Goal: Task Accomplishment & Management: Manage account settings

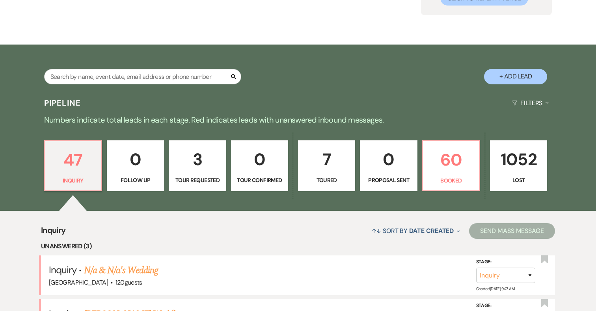
scroll to position [89, 0]
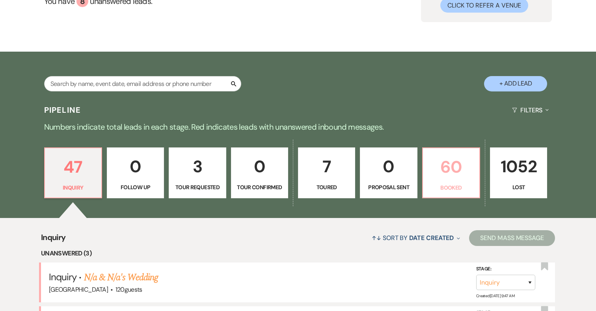
click at [447, 159] on p "60" at bounding box center [451, 167] width 47 height 26
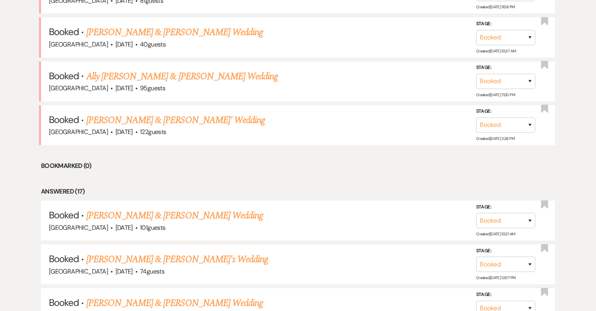
scroll to position [433, 0]
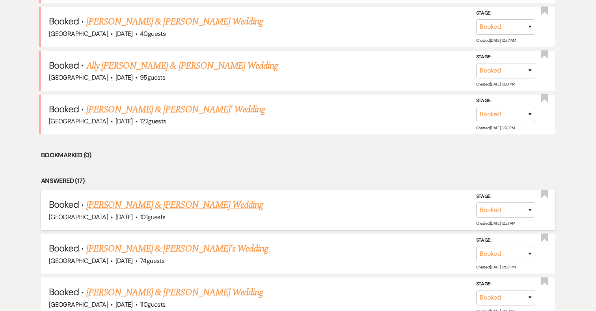
click at [203, 202] on link "[PERSON_NAME] & [PERSON_NAME] Wedding" at bounding box center [174, 205] width 177 height 14
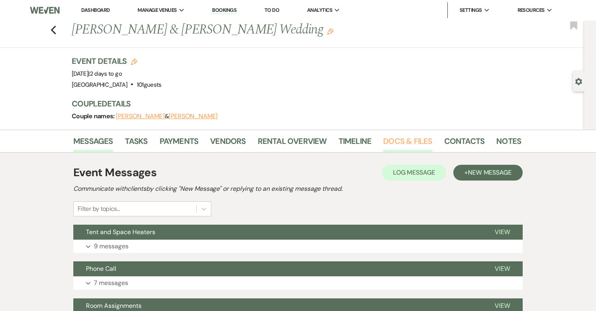
click at [408, 142] on link "Docs & Files" at bounding box center [407, 143] width 49 height 17
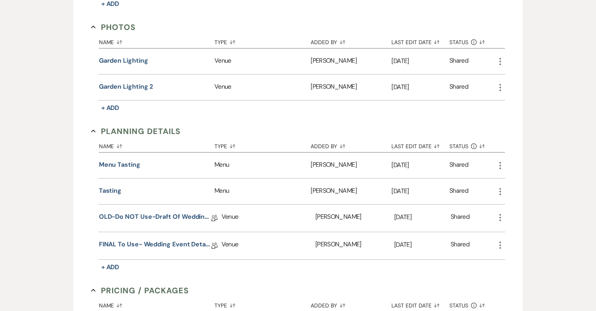
scroll to position [691, 0]
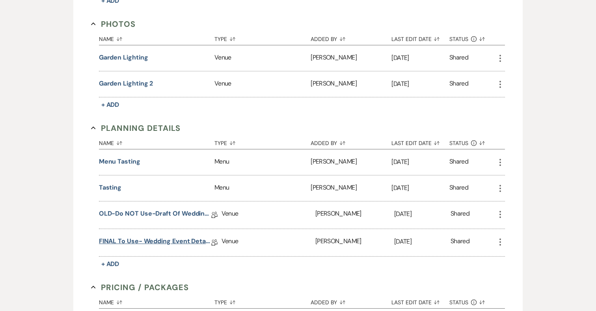
click at [172, 237] on link "FINAL to use- Wedding Event Details" at bounding box center [155, 243] width 112 height 12
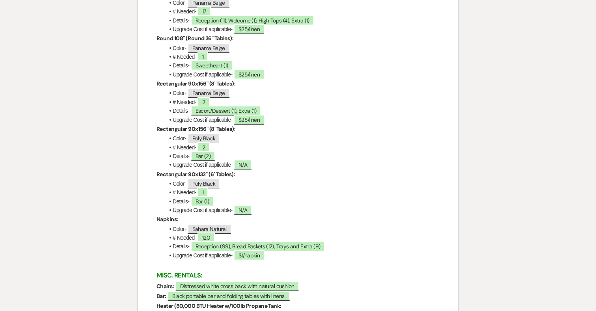
scroll to position [1174, 0]
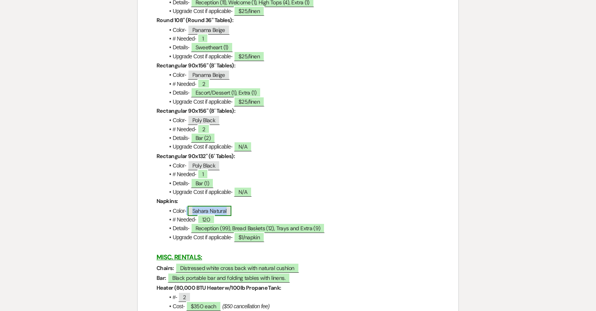
click at [209, 216] on span "Sahara Natural" at bounding box center [210, 211] width 44 height 10
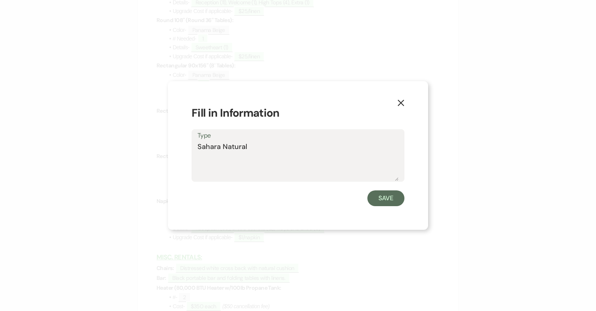
drag, startPoint x: 209, startPoint y: 146, endPoint x: 186, endPoint y: 146, distance: 22.9
click at [186, 146] on div "X Fill in Information Type Sahara Natural Save" at bounding box center [298, 155] width 260 height 149
type textarea "Natural"
click at [390, 197] on button "Save" at bounding box center [386, 199] width 37 height 16
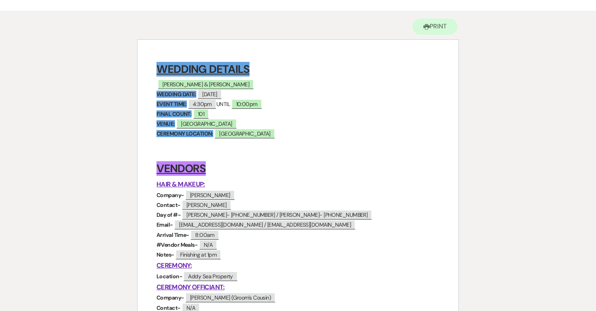
scroll to position [69, 0]
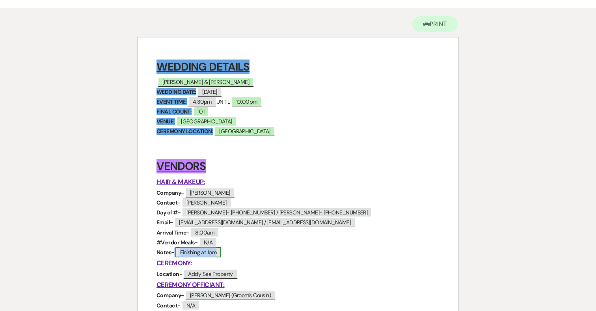
click at [219, 252] on span "Finishing at 1pm" at bounding box center [199, 252] width 46 height 10
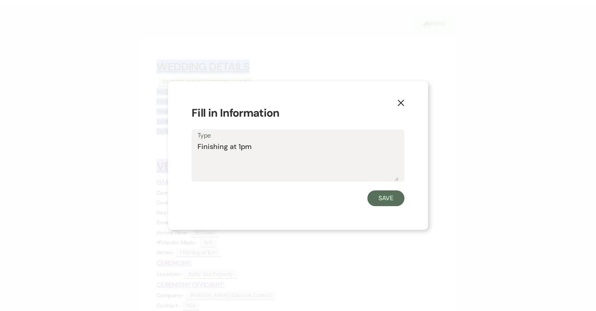
click at [271, 147] on textarea "Finishing at 1pm" at bounding box center [298, 161] width 201 height 39
type textarea "Finishing at 1pm--Provide a chair"
click at [384, 192] on button "Save" at bounding box center [386, 199] width 37 height 16
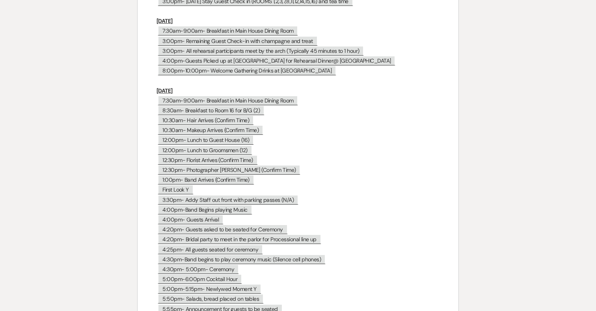
scroll to position [3287, 0]
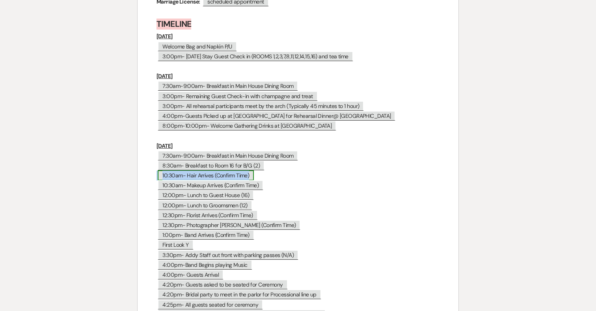
click at [180, 173] on span "10:30am- Hair Arrives (Confirm Time)" at bounding box center [206, 175] width 96 height 10
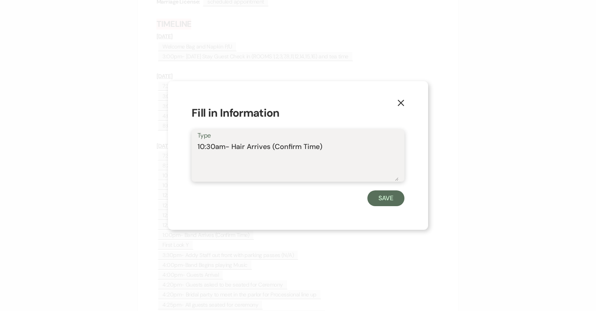
drag, startPoint x: 319, startPoint y: 146, endPoint x: 299, endPoint y: 146, distance: 19.3
click at [299, 146] on textarea "10:30am- Hair Arrives (Confirm Time)" at bounding box center [298, 161] width 201 height 39
drag, startPoint x: 215, startPoint y: 146, endPoint x: 172, endPoint y: 146, distance: 43.0
click at [172, 146] on div "X Fill in Information Type 10:30am- Hair Arrives (Confirmed) Save" at bounding box center [298, 155] width 260 height 149
click at [267, 147] on textarea "8:00am- Hair Arrives (Confirmed)" at bounding box center [298, 161] width 201 height 39
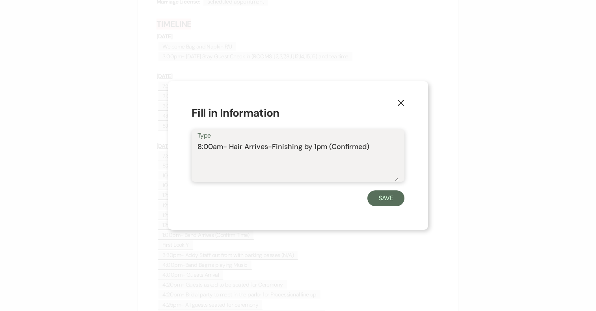
drag, startPoint x: 373, startPoint y: 148, endPoint x: 156, endPoint y: 149, distance: 216.9
click at [156, 149] on div "X Fill in Information Type 8:00am- Hair Arrives-Finishing by 1pm (Confirmed) Sa…" at bounding box center [298, 155] width 596 height 311
type textarea "8:00am- Hair Arrives-Finishing by 1pm (Confirmed)"
click at [374, 196] on button "Save" at bounding box center [386, 199] width 37 height 16
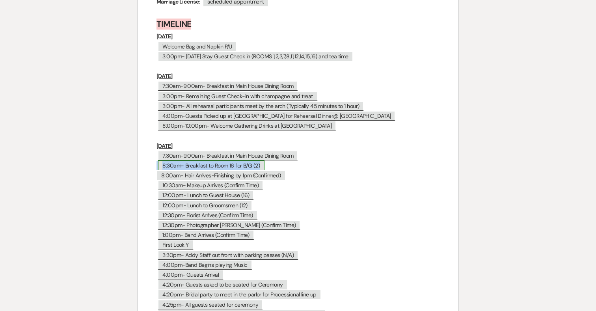
click at [172, 163] on span "8:30am- Breakfast to Room 16 for B/G (2)" at bounding box center [211, 166] width 107 height 10
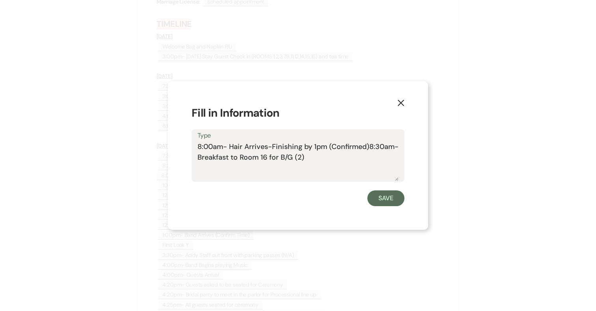
drag, startPoint x: 370, startPoint y: 146, endPoint x: 393, endPoint y: 166, distance: 30.8
click at [393, 166] on textarea "8:00am- Hair Arrives-Finishing by 1pm (Confirmed)8:30am- Breakfast to Room 16 f…" at bounding box center [298, 161] width 201 height 39
type textarea "8:00am- Hair Arrives-Finishing by 1pm (Confirmed)"
click at [396, 196] on button "Save" at bounding box center [386, 199] width 37 height 16
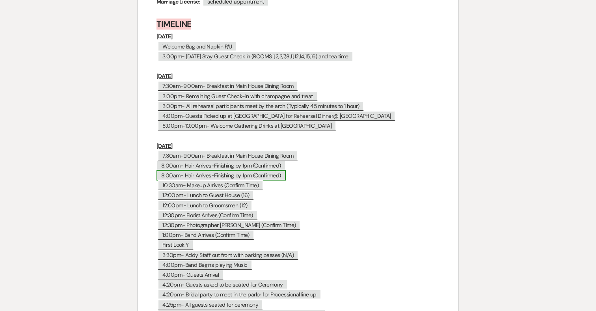
click at [204, 171] on span "8:00am- Hair Arrives-Finishing by 1pm (Confirmed)" at bounding box center [221, 175] width 129 height 10
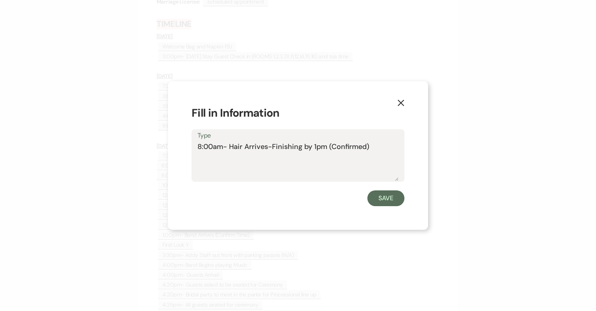
drag, startPoint x: 374, startPoint y: 145, endPoint x: 163, endPoint y: 145, distance: 211.4
click at [164, 145] on div "X Fill in Information Type 8:00am- Hair Arrives-Finishing by 1pm (Confirmed) Sa…" at bounding box center [298, 155] width 596 height 311
type textarea "8:30am- Breakfast to Room 16 for B/G (2)"
click at [389, 198] on button "Save" at bounding box center [386, 199] width 37 height 16
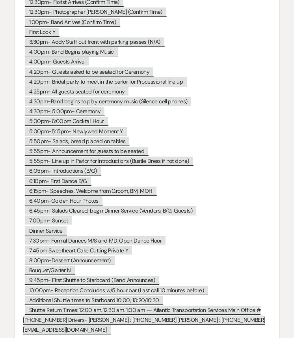
scroll to position [3563, 0]
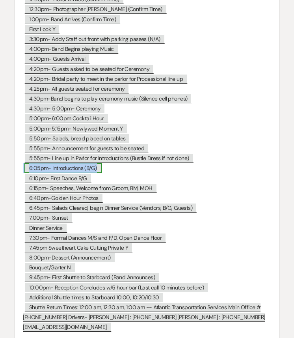
click at [97, 173] on span "6:05pm- Introductions (B/G)" at bounding box center [62, 168] width 77 height 10
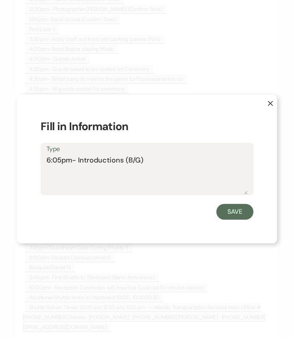
click at [150, 158] on textarea "6:05pm- Introductions (B/G)" at bounding box center [147, 174] width 201 height 39
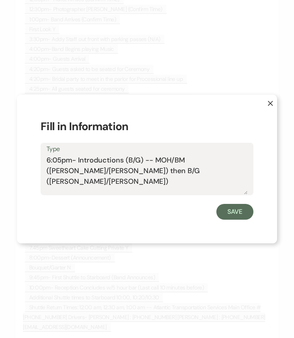
drag, startPoint x: 143, startPoint y: 161, endPoint x: 123, endPoint y: 160, distance: 19.7
click at [123, 160] on textarea "6:05pm- Introductions (B/G) -- MOH/BM (Jenna/Jake) then B/G (Jordan/Sam)" at bounding box center [147, 174] width 201 height 39
type textarea "6:05pm- Introductions -- MOH/BM (Jenna/Jake) then B/G (Jordan/Sam)"
click at [232, 211] on button "Save" at bounding box center [235, 212] width 37 height 16
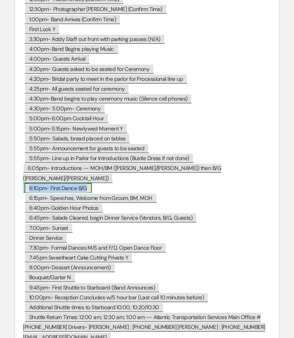
click at [77, 185] on span "6:10pm- First Dance B/G" at bounding box center [57, 188] width 67 height 10
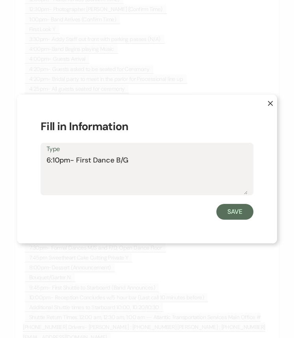
click at [157, 165] on textarea "6:10pm- First Dance B/G" at bounding box center [147, 174] width 201 height 39
type textarea "6:10pm- First Dance B/G (Crazy Love)"
click at [248, 209] on button "Save" at bounding box center [235, 212] width 37 height 16
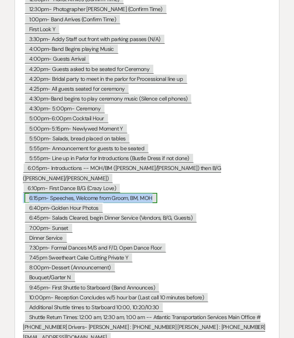
click at [95, 196] on span "6:15pm- Speeches, Welcome from Groom, BM, MOH" at bounding box center [90, 198] width 133 height 10
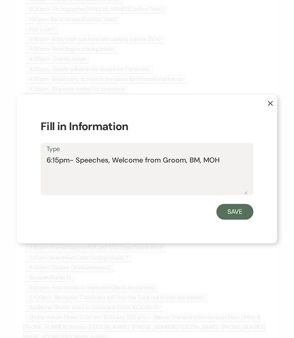
click at [185, 161] on textarea "6:15pm- Speeches, Welcome from Groom, BM, MOH" at bounding box center [147, 174] width 201 height 39
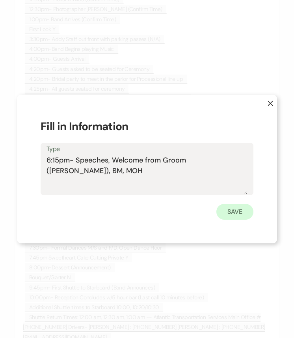
type textarea "6:15pm- Speeches, Welcome from Groom (Sam), BM, MOH"
click at [236, 208] on button "Save" at bounding box center [235, 212] width 37 height 16
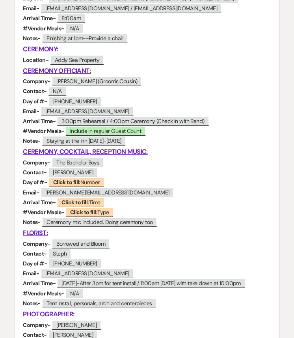
scroll to position [299, 0]
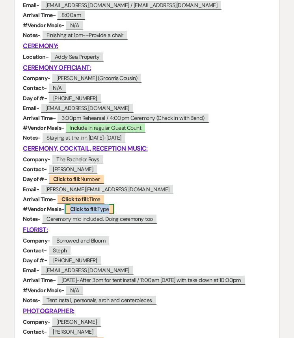
click at [95, 210] on b "Click to fill:" at bounding box center [83, 208] width 27 height 7
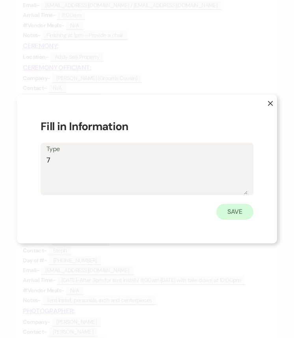
type textarea "7"
click at [235, 207] on button "Save" at bounding box center [235, 212] width 37 height 16
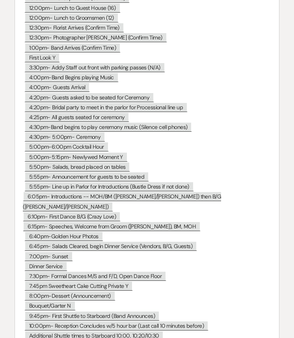
scroll to position [3535, 0]
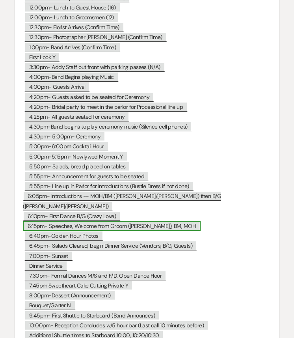
click at [149, 224] on span "6:15pm- Speeches, Welcome from Groom (Sam), BM, MOH" at bounding box center [112, 226] width 178 height 10
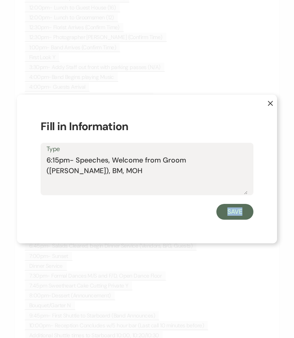
click at [149, 224] on div "X Fill in Information Type 6:15pm- Speeches, Welcome from Groom (Sam), BM, MOH …" at bounding box center [147, 169] width 260 height 149
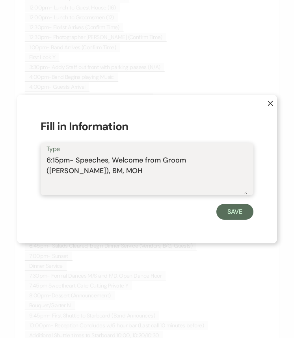
click at [221, 160] on textarea "6:15pm- Speeches, Welcome from Groom (Sam), BM, MOH" at bounding box center [147, 174] width 201 height 39
click at [241, 159] on textarea "6:15pm- Speeches, Welcome from Groom (Sam), BM (Jake, MOH" at bounding box center [147, 174] width 201 height 39
click at [66, 172] on textarea "6:15pm- Speeches, Welcome from Groom (Sam), BM (Jake), MOH" at bounding box center [147, 174] width 201 height 39
drag, startPoint x: 211, startPoint y: 161, endPoint x: 250, endPoint y: 164, distance: 38.4
click at [250, 164] on div "Type 6:15pm- Speeches, Welcome from Groom (Sam), BM (Jake), MOH (Jenna)" at bounding box center [147, 169] width 213 height 52
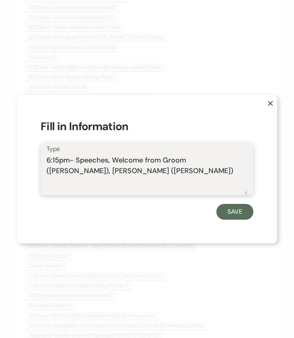
click at [75, 173] on textarea "6:15pm- Speeches, Welcome from Groom (Sam), MOH (Jenna)" at bounding box center [147, 174] width 201 height 39
paste textarea "BM (Jake),"
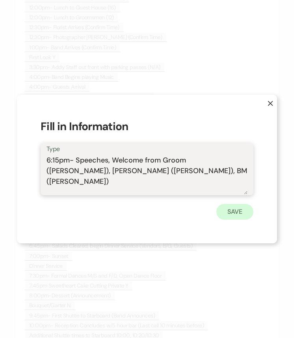
type textarea "6:15pm- Speeches, Welcome from Groom (Sam), MOH (Jenna), BM (Jake)"
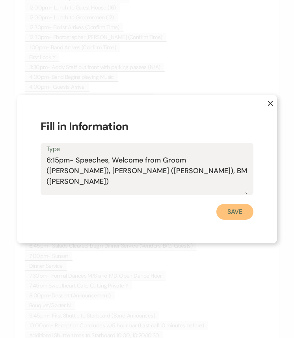
click at [244, 210] on button "Save" at bounding box center [235, 212] width 37 height 16
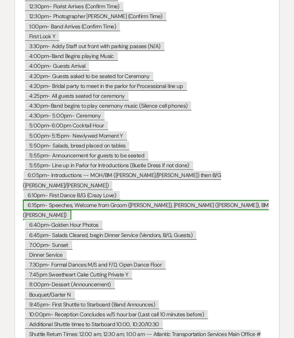
scroll to position [3557, 0]
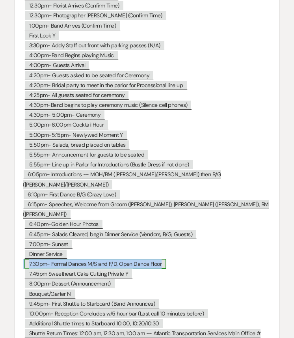
click at [115, 259] on span "7:30pm- Formal Dances M/S and F/D, Open Dance Floor" at bounding box center [95, 264] width 142 height 10
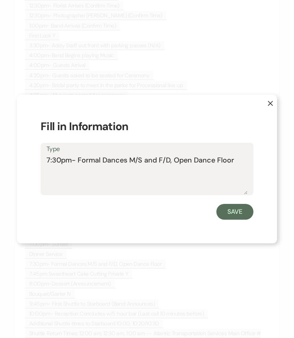
click at [80, 159] on textarea "7:30pm- Formal Dances M/S and F/D, Open Dance Floor" at bounding box center [147, 174] width 201 height 39
click at [207, 161] on textarea "7:30pm- Combined Formal Dances M/S and F/D, Open Dance Floor" at bounding box center [147, 174] width 201 height 39
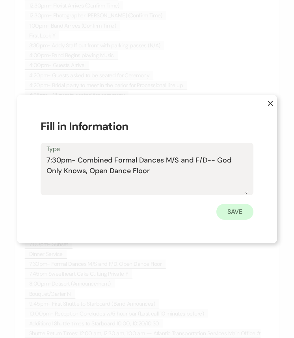
type textarea "7:30pm- Combined Formal Dances M/S and F/D-- God Only Knows, Open Dance Floor"
click at [239, 215] on button "Save" at bounding box center [235, 212] width 37 height 16
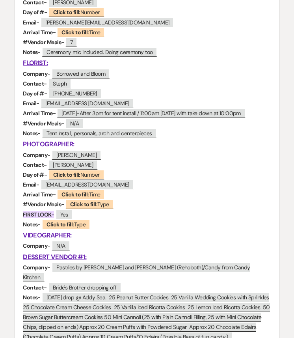
scroll to position [471, 0]
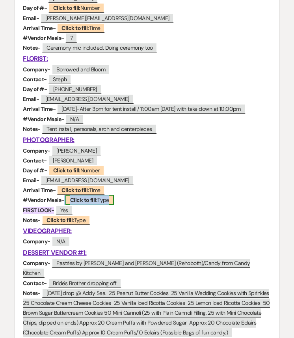
click at [88, 202] on b "Click to fill:" at bounding box center [83, 199] width 27 height 7
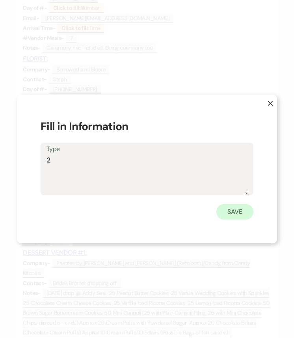
type textarea "2"
click at [229, 215] on button "Save" at bounding box center [235, 212] width 37 height 16
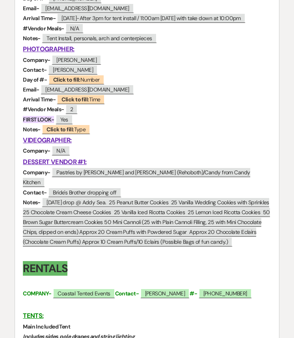
scroll to position [574, 0]
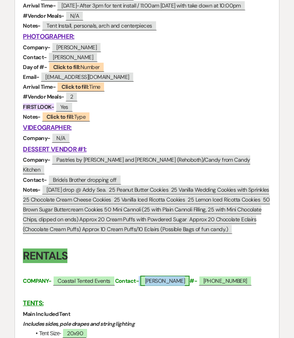
click at [157, 276] on span "Kathy" at bounding box center [165, 281] width 50 height 10
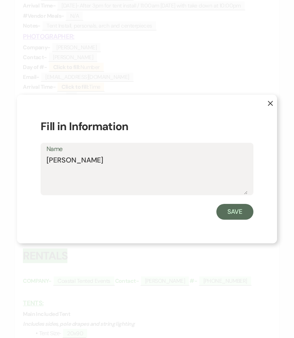
drag, startPoint x: 75, startPoint y: 157, endPoint x: 26, endPoint y: 157, distance: 48.9
click at [26, 157] on div "X Fill in Information Name Kathy Save" at bounding box center [147, 169] width 260 height 149
type textarea "Zach"
click at [237, 217] on button "Save" at bounding box center [235, 212] width 37 height 16
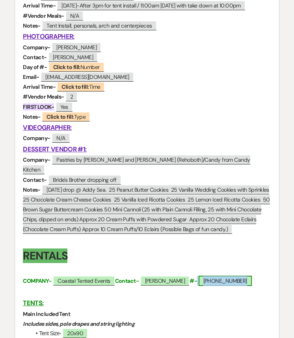
click at [199, 276] on span "(302) 539-5211" at bounding box center [225, 281] width 53 height 10
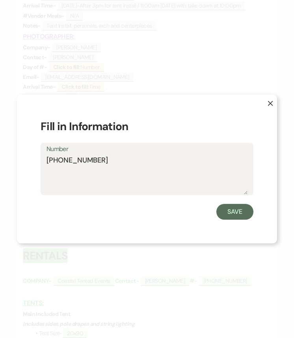
drag, startPoint x: 108, startPoint y: 159, endPoint x: 39, endPoint y: 163, distance: 69.1
click at [39, 163] on div "X Fill in Information Number (302) 539-5211 Save" at bounding box center [147, 169] width 260 height 149
click at [76, 159] on textarea "(302) 539-5211" at bounding box center [147, 174] width 201 height 39
drag, startPoint x: 71, startPoint y: 159, endPoint x: 134, endPoint y: 159, distance: 63.1
click at [134, 159] on textarea "(302) 539-5211" at bounding box center [147, 174] width 201 height 39
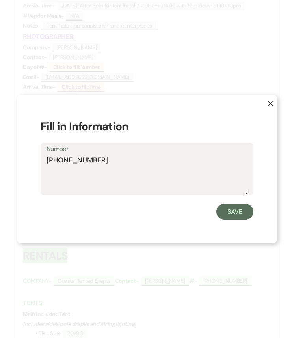
drag, startPoint x: 82, startPoint y: 161, endPoint x: 66, endPoint y: 160, distance: 15.8
click at [66, 160] on textarea "(302) 302.462.6300" at bounding box center [147, 174] width 201 height 39
click at [82, 160] on textarea "(302) 462.6300" at bounding box center [147, 174] width 201 height 39
type textarea "(302) 462-6300"
click at [234, 213] on button "Save" at bounding box center [235, 212] width 37 height 16
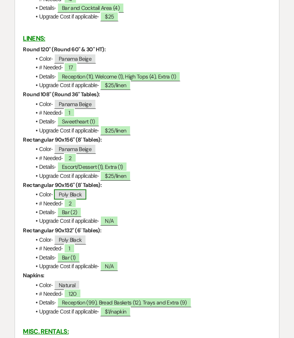
scroll to position [1123, 0]
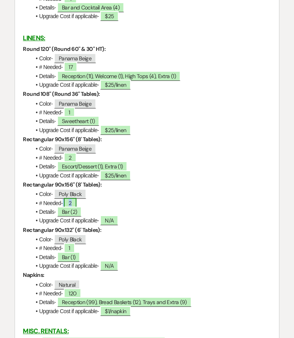
click at [75, 199] on span "2" at bounding box center [70, 203] width 12 height 10
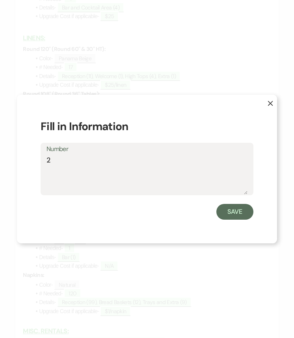
click at [62, 158] on textarea "2" at bounding box center [147, 174] width 201 height 39
type textarea "1"
click at [234, 215] on button "Save" at bounding box center [235, 212] width 37 height 16
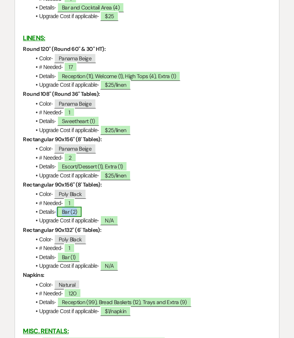
click at [74, 207] on span "Bar (2)" at bounding box center [69, 212] width 25 height 10
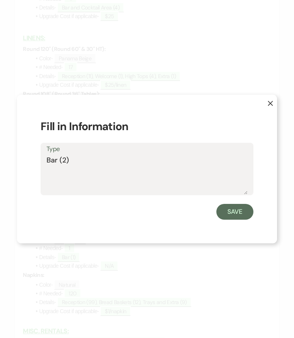
click at [66, 159] on textarea "Bar (2)" at bounding box center [147, 174] width 201 height 39
type textarea "Bar (1)"
click at [233, 212] on button "Save" at bounding box center [235, 212] width 37 height 16
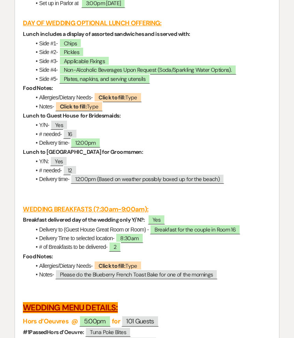
scroll to position [1639, 0]
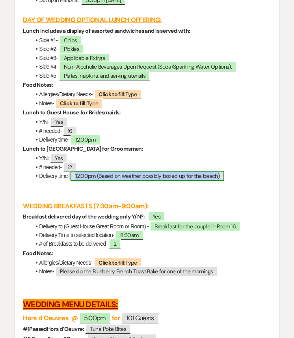
click at [204, 179] on span "12:00pm (Based on weather possibly boxed up for the beach)" at bounding box center [148, 176] width 154 height 10
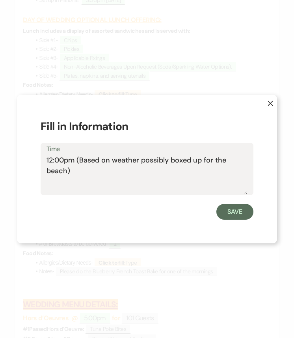
drag, startPoint x: 81, startPoint y: 158, endPoint x: 67, endPoint y: 172, distance: 19.8
click at [67, 172] on textarea "12:00pm (Based on weather possibly boxed up for the beach)" at bounding box center [147, 174] width 201 height 39
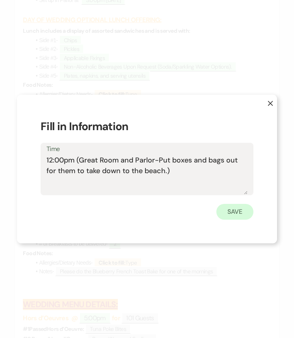
type textarea "12:00pm (Great Room and Parlor-Put boxes and bags out for them to take down to …"
click at [239, 215] on button "Save" at bounding box center [235, 212] width 37 height 16
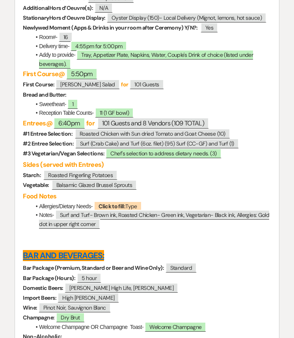
scroll to position [2009, 0]
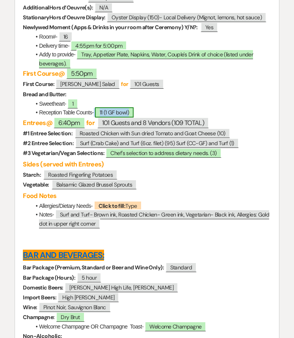
click at [116, 117] on span "11 (1 GF bowl)" at bounding box center [114, 112] width 39 height 10
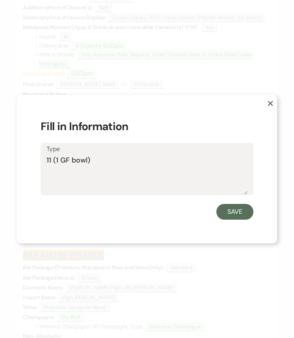
click at [67, 159] on textarea "11 (1 GF bowl)" at bounding box center [147, 174] width 201 height 39
type textarea "11 (1 GF Bread bowl)"
click at [237, 208] on button "Save" at bounding box center [235, 212] width 37 height 16
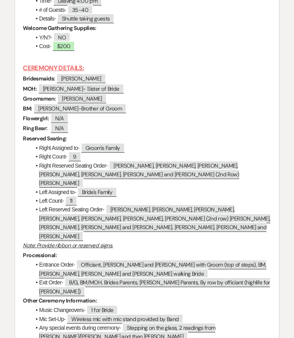
scroll to position [2551, 0]
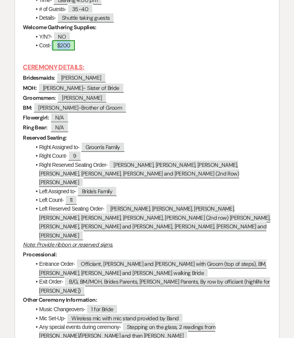
click at [65, 50] on span "$200" at bounding box center [63, 45] width 22 height 10
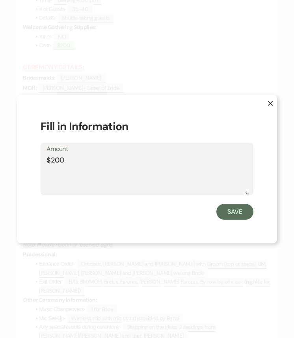
drag, startPoint x: 58, startPoint y: 161, endPoint x: 11, endPoint y: 160, distance: 46.5
click at [11, 160] on div "X Fill in Information Amount $200 Save" at bounding box center [147, 169] width 294 height 338
type textarea "N/A"
click at [241, 213] on button "Save" at bounding box center [235, 212] width 37 height 16
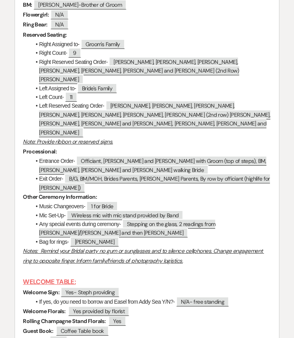
scroll to position [2651, 0]
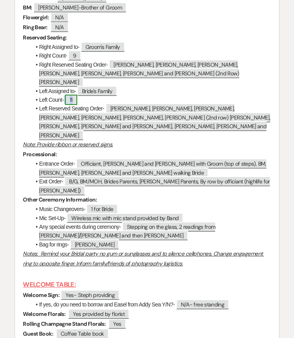
click at [75, 102] on span "11" at bounding box center [71, 100] width 12 height 10
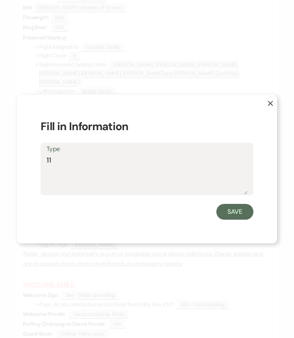
click at [52, 159] on textarea "11" at bounding box center [147, 174] width 201 height 39
type textarea "14"
click at [233, 211] on button "Save" at bounding box center [235, 212] width 37 height 16
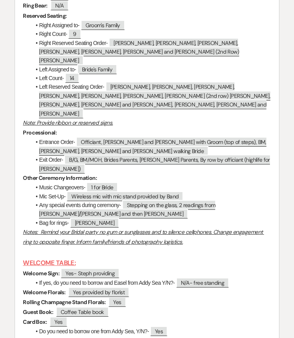
scroll to position [2673, 0]
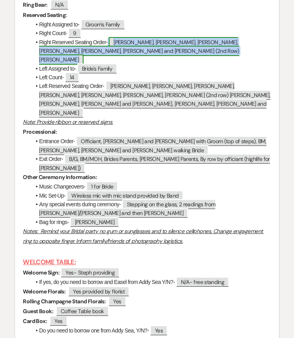
click at [114, 50] on span "Janet, Paul, Allie, Rick, Josh, MaryJo and Jack (2nd Row) Angus, Francis" at bounding box center [139, 51] width 200 height 28
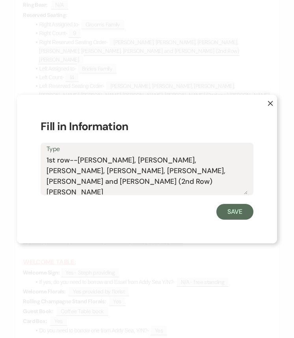
drag, startPoint x: 245, startPoint y: 161, endPoint x: 228, endPoint y: 160, distance: 17.4
click at [228, 160] on textarea "1st row--Janet, Paul, Allie, Rick, Josh, MaryJo and Jack (2nd Row) Angus, Franc…" at bounding box center [147, 174] width 201 height 39
type textarea "1st row--Janet, Paul, Allie, Rick, Josh, MaryJo and Jack. 2nd Row--Angus, Franc…"
click at [236, 209] on button "Save" at bounding box center [235, 212] width 37 height 16
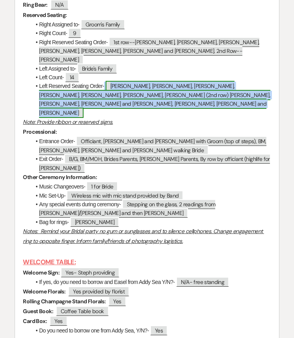
click at [117, 86] on span "Melissa, Frank, Jeremy, Sarah, Poppy, Josh, Leo (2nd row) Susan, Steve, Nancy a…" at bounding box center [155, 99] width 232 height 37
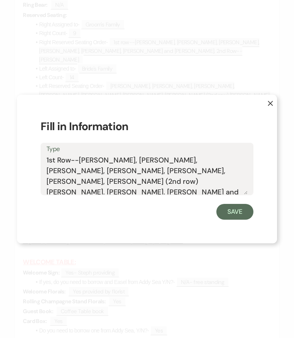
click at [50, 171] on textarea "1st Row--Melissa, Frank, Jeremy, Sarah, Poppy, Josh, Leo (2nd row) Susan, Steve…" at bounding box center [147, 174] width 201 height 39
click at [232, 161] on textarea "1st Row--Melissa, Frank, Jeremy, Sarah, Poppy, Josh, Leo 2nd row) Susan, Steve,…" at bounding box center [147, 174] width 201 height 39
click at [77, 171] on textarea "1st Row--Melissa, Frank, Jeremy, Sarah, Poppy, Josh, Leo. 2nd row) Susan, Steve…" at bounding box center [147, 174] width 201 height 39
click at [73, 170] on textarea "1st Row--Melissa, Frank, Jeremy, Sarah, Poppy, Josh, Leo. 2nd row-- Susan, Stev…" at bounding box center [147, 174] width 201 height 39
click at [70, 160] on textarea "1st Row--Melissa, Frank, Jeremy, Sarah, Poppy, Josh, Leo. 2nd row (7)-- Susan, …" at bounding box center [147, 174] width 201 height 39
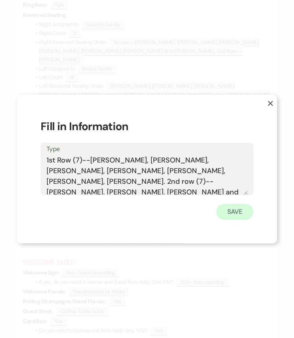
type textarea "1st Row (7)--Melissa, Frank, Jeremy, Sarah, Poppy, Josh, Leo. 2nd row (7)-- Sus…"
click at [230, 210] on button "Save" at bounding box center [235, 212] width 37 height 16
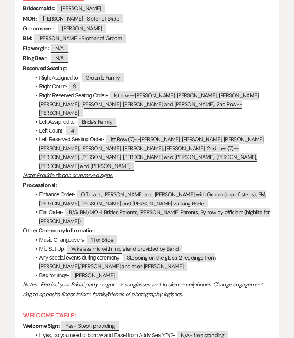
scroll to position [2620, 0]
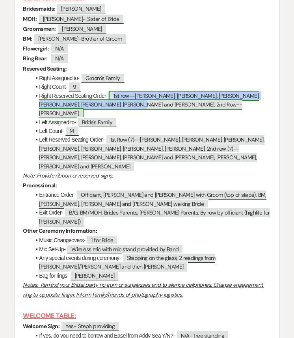
click at [130, 103] on span "1st row--Janet, Paul, Allie, Rick, Josh, MaryJo and Jack. 2nd Row--Angus, Franc…" at bounding box center [149, 105] width 220 height 28
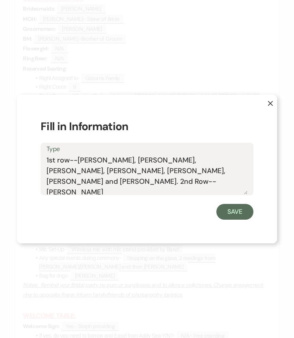
click at [68, 159] on textarea "1st row--Janet, Paul, Allie, Rick, Josh, MaryJo and Jack. 2nd Row--Angus, Franc…" at bounding box center [147, 174] width 201 height 39
click at [75, 170] on textarea "1st row (7)--Janet, Paul, Allie, Rick, Josh, MaryJo and Jack. 2nd Row--Angus, F…" at bounding box center [147, 174] width 201 height 39
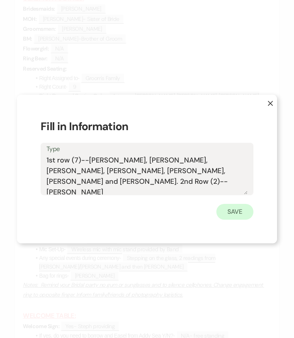
type textarea "1st row (7)--Janet, Paul, Allie, Rick, Josh, MaryJo and Jack. 2nd Row (2)--Angu…"
click at [245, 212] on button "Save" at bounding box center [235, 212] width 37 height 16
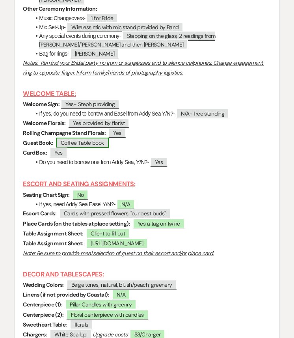
scroll to position [2844, 0]
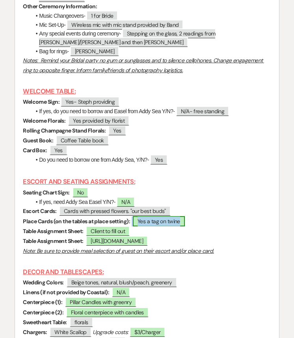
click at [182, 216] on span "Yes a tag on twine" at bounding box center [159, 221] width 52 height 10
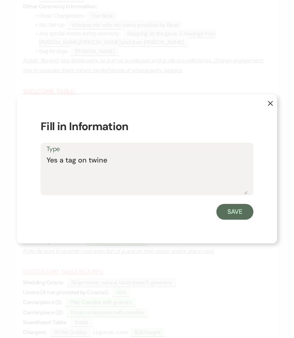
click at [156, 168] on textarea "Yes a tag on twine" at bounding box center [147, 174] width 201 height 39
type textarea "Yes a tag on twine around the napkin"
click at [230, 209] on button "Save" at bounding box center [235, 212] width 37 height 16
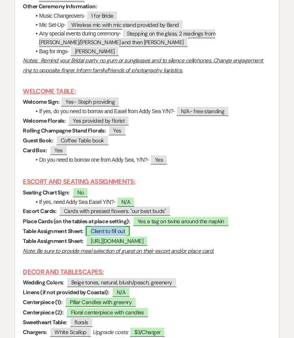
click at [112, 226] on span "Client to fill out" at bounding box center [108, 231] width 44 height 10
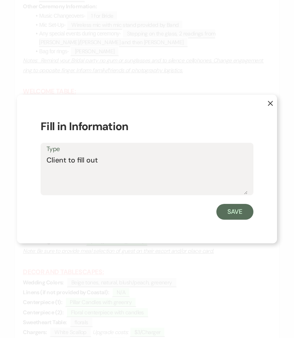
drag, startPoint x: 108, startPoint y: 162, endPoint x: 34, endPoint y: 162, distance: 74.9
click at [34, 162] on div "X Fill in Information Type Client to fill out Save" at bounding box center [147, 169] width 260 height 149
type textarea "Completed"
click at [237, 207] on button "Save" at bounding box center [235, 212] width 37 height 16
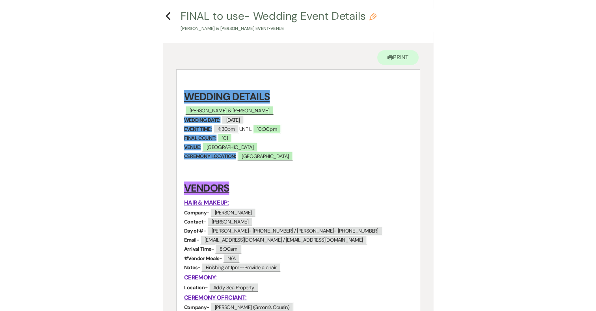
scroll to position [0, 0]
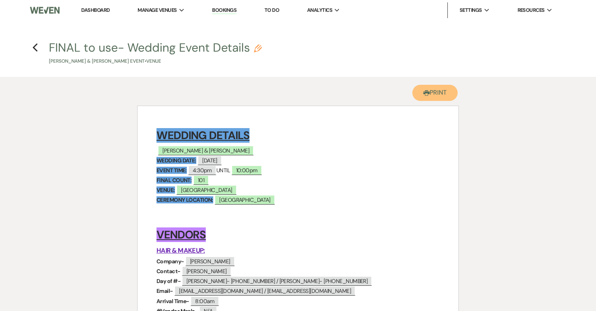
click at [439, 94] on button "Printer Print" at bounding box center [435, 93] width 45 height 16
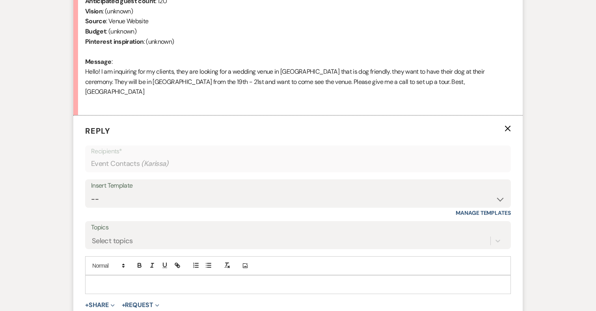
scroll to position [370, 0]
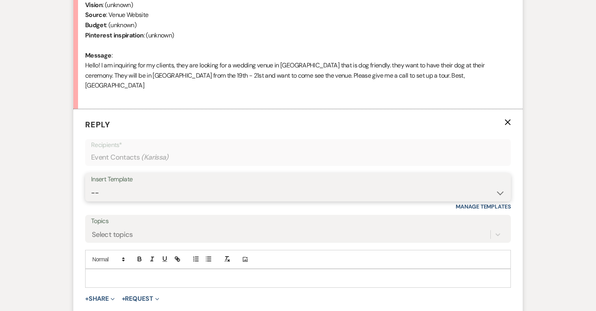
click at [148, 185] on select "-- 2024-25 Follow Up Buy Out Details Menu Tasting Invite Booking Email 2025-Wed…" at bounding box center [298, 192] width 414 height 15
select select "5322"
click at [91, 185] on select "-- 2024-25 Follow Up Buy Out Details Menu Tasting Invite Booking Email 2025-Wed…" at bounding box center [298, 192] width 414 height 15
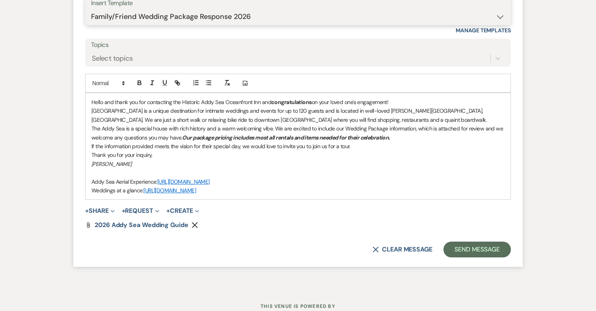
scroll to position [564, 0]
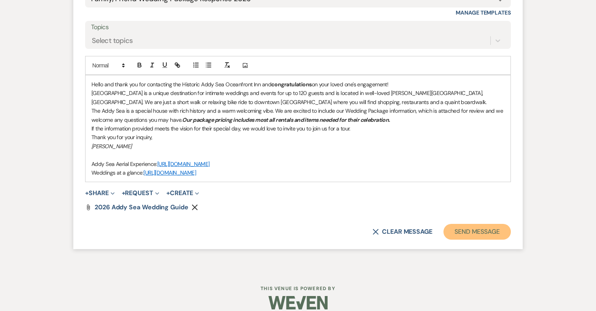
click at [474, 224] on button "Send Message" at bounding box center [477, 232] width 67 height 16
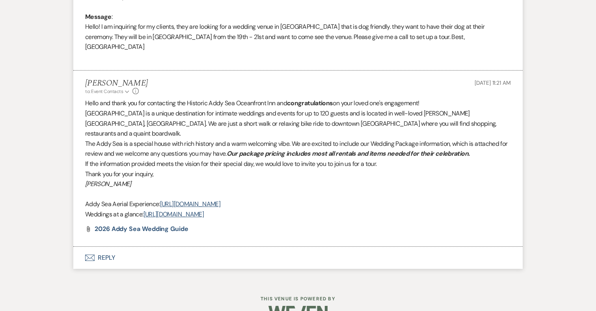
scroll to position [0, 0]
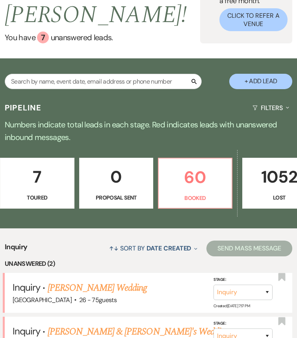
scroll to position [0, 350]
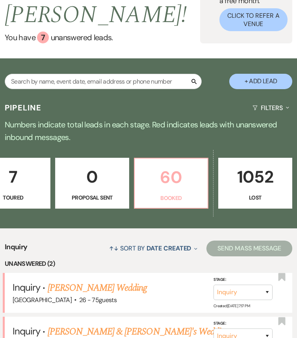
click at [186, 181] on p "60" at bounding box center [172, 177] width 64 height 26
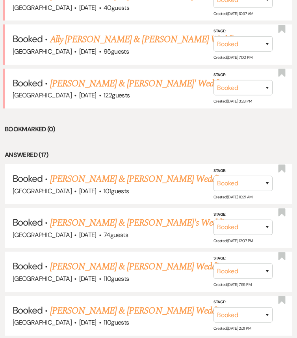
scroll to position [465, 0]
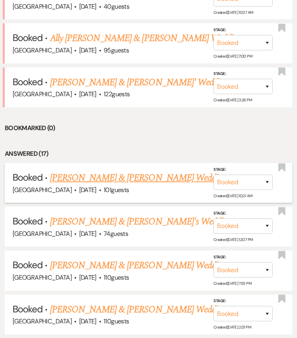
click at [160, 179] on link "[PERSON_NAME] & [PERSON_NAME] Wedding" at bounding box center [138, 178] width 177 height 14
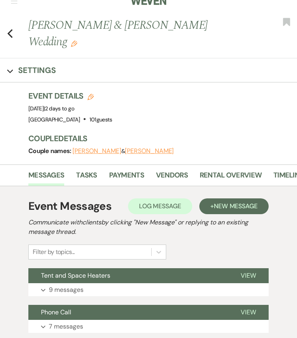
scroll to position [23, 0]
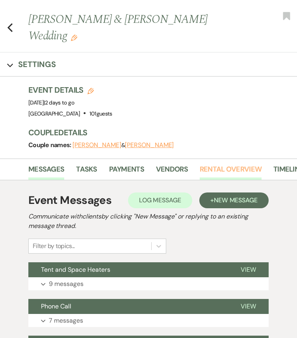
click at [220, 164] on link "Rental Overview" at bounding box center [231, 172] width 62 height 16
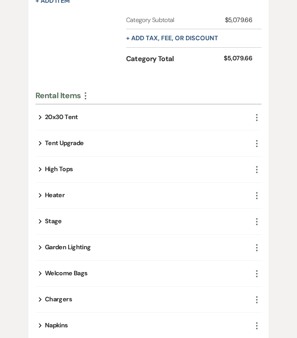
scroll to position [829, 0]
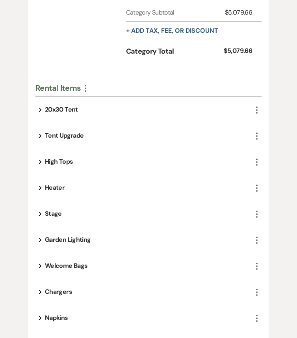
click at [41, 108] on use "button" at bounding box center [40, 110] width 3 height 4
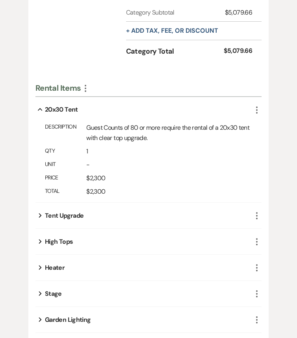
click at [39, 213] on use "button" at bounding box center [40, 215] width 3 height 4
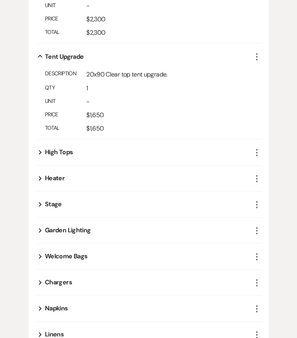
scroll to position [990, 0]
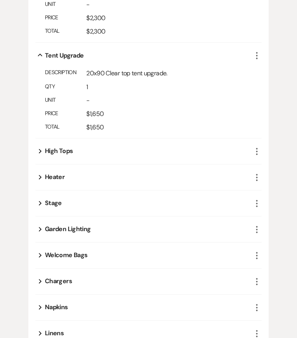
click at [41, 146] on icon "Expand" at bounding box center [40, 150] width 3 height 9
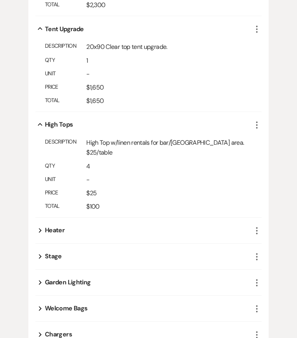
scroll to position [1018, 0]
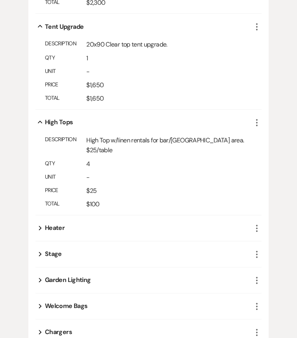
click at [41, 223] on icon "Expand" at bounding box center [40, 227] width 3 height 9
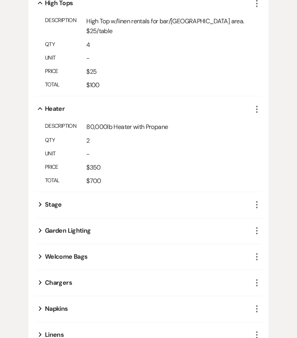
scroll to position [1139, 0]
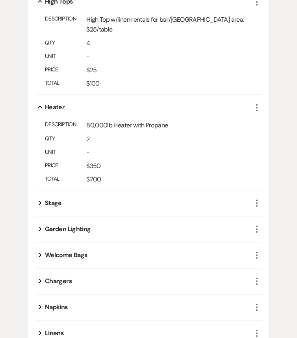
click at [38, 200] on button "Expand" at bounding box center [39, 203] width 9 height 6
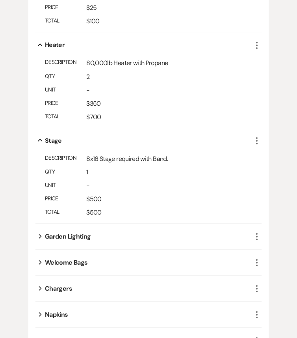
scroll to position [1209, 0]
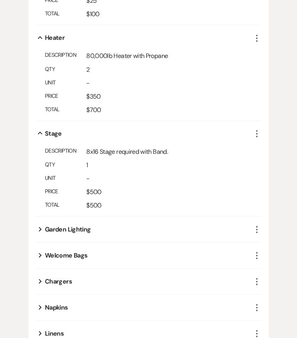
click at [48, 225] on div "Garden Lighting" at bounding box center [68, 229] width 46 height 9
click at [38, 226] on button "Expand" at bounding box center [39, 229] width 9 height 6
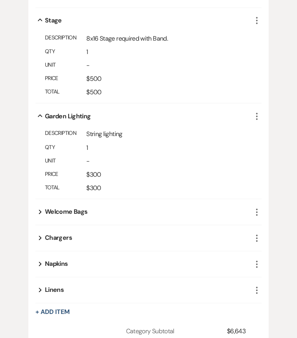
scroll to position [1324, 0]
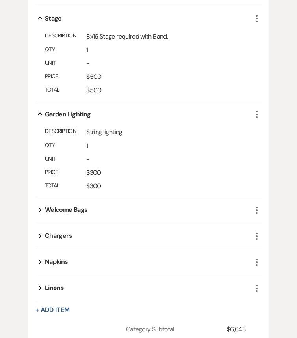
click at [41, 231] on icon "Expand" at bounding box center [40, 235] width 3 height 9
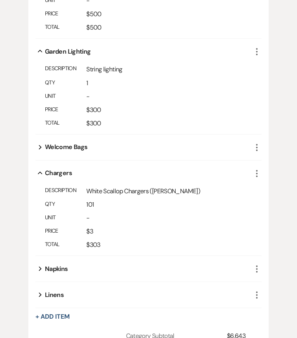
scroll to position [1387, 0]
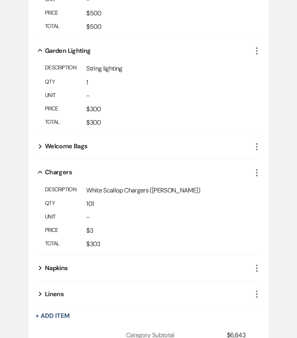
click at [38, 265] on button "Expand" at bounding box center [39, 268] width 9 height 6
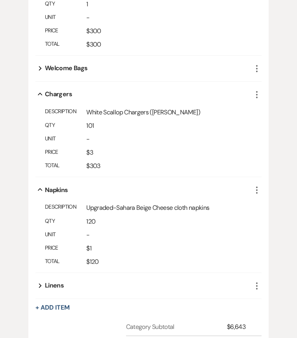
scroll to position [1481, 0]
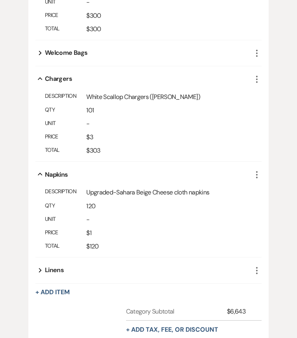
click at [39, 265] on icon "Expand" at bounding box center [40, 269] width 3 height 9
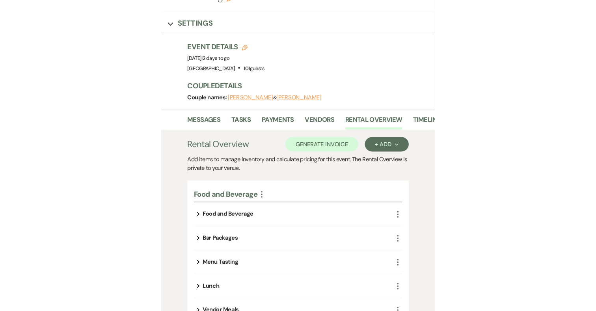
scroll to position [0, 0]
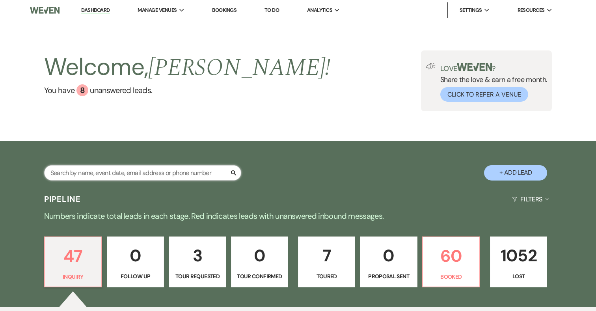
click at [185, 173] on input "text" at bounding box center [142, 172] width 197 height 15
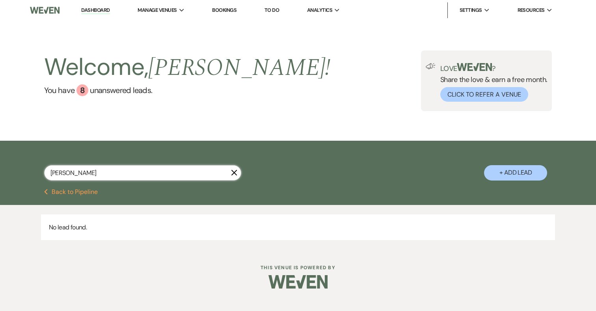
drag, startPoint x: 95, startPoint y: 173, endPoint x: 24, endPoint y: 173, distance: 71.4
click at [24, 173] on div "chrissy X + Add Lead" at bounding box center [298, 166] width 568 height 42
type input "267-235-3107"
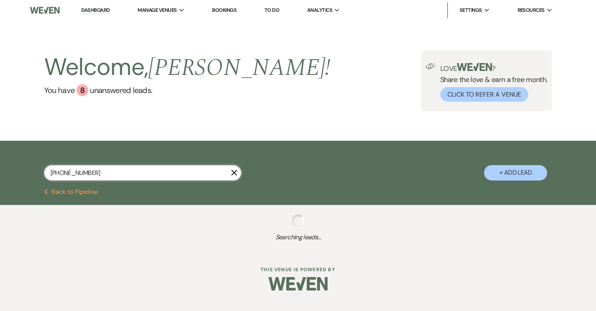
select select "8"
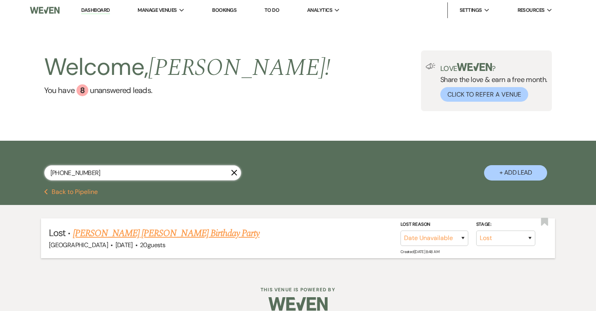
type input "267-235-3107"
click at [129, 234] on link "[PERSON_NAME] [PERSON_NAME] Birthday Party" at bounding box center [166, 233] width 187 height 14
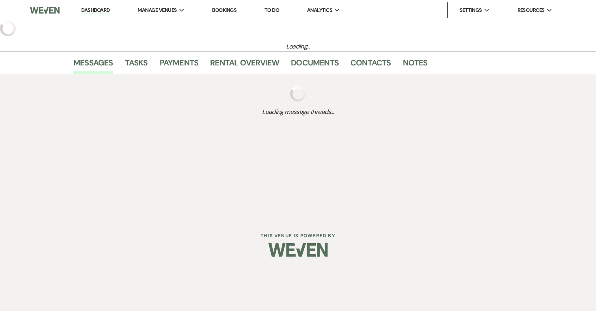
select select "8"
select select "4"
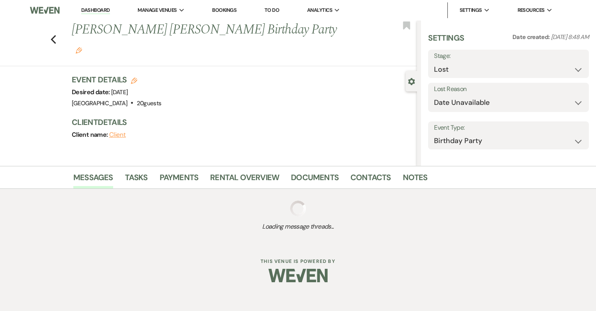
select select "5"
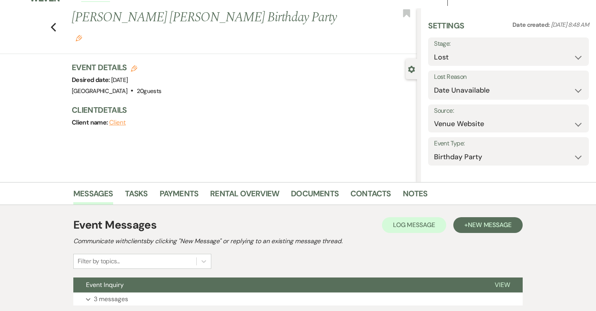
scroll to position [69, 0]
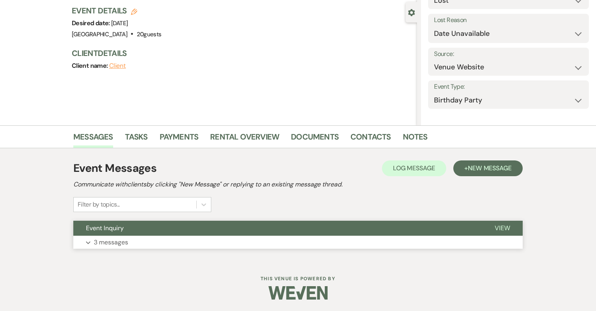
click at [155, 236] on button "Expand 3 messages" at bounding box center [298, 242] width 450 height 13
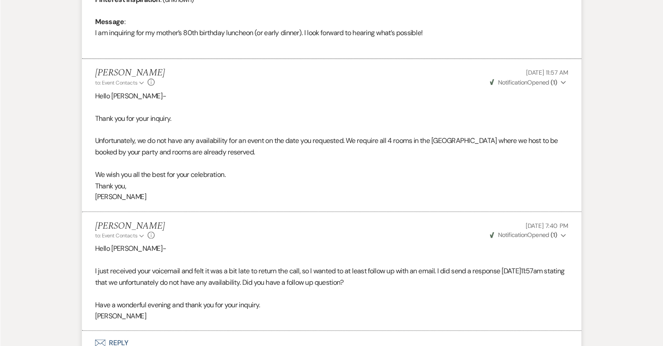
scroll to position [405, 0]
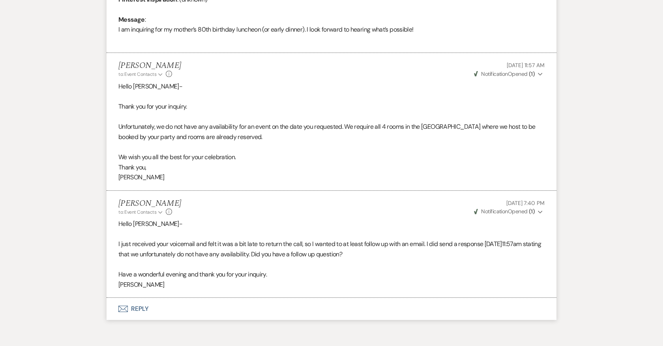
click at [596, 89] on div "Messages Tasks Payments Rental Overview Documents Contacts Notes Event Messages…" at bounding box center [331, 62] width 663 height 539
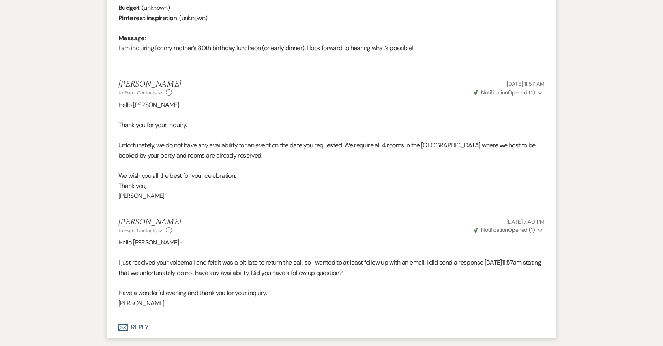
scroll to position [388, 0]
click at [524, 94] on span "Weven Check Notification Opened ( 1 )" at bounding box center [504, 91] width 61 height 7
click at [402, 95] on li "Katie Duke to: Event Contacts Expand Info Aug 25, 2025, 11:57 AM Weven Check No…" at bounding box center [331, 139] width 450 height 137
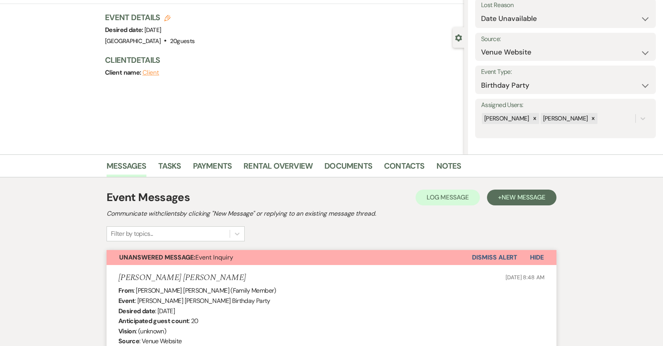
scroll to position [0, 0]
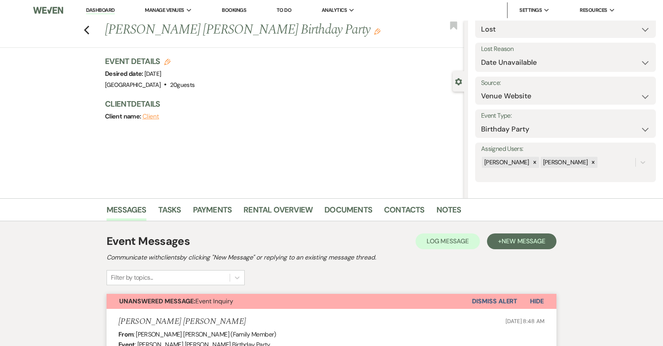
click at [93, 27] on div "Previous Christina Phillips Ramos's Birthday Party Edit Bookmark" at bounding box center [230, 34] width 468 height 27
click at [84, 29] on icon "Previous" at bounding box center [87, 29] width 6 height 9
select select "8"
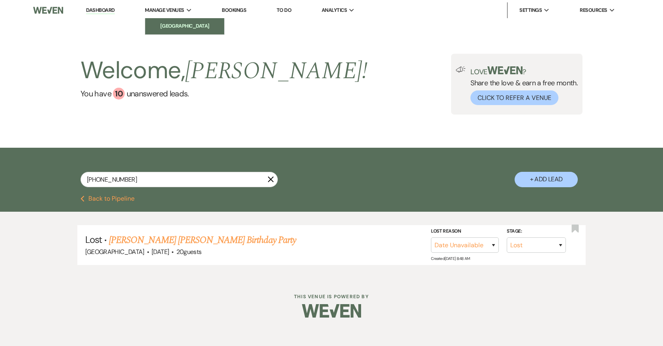
click at [215, 28] on li "[GEOGRAPHIC_DATA]" at bounding box center [184, 26] width 71 height 8
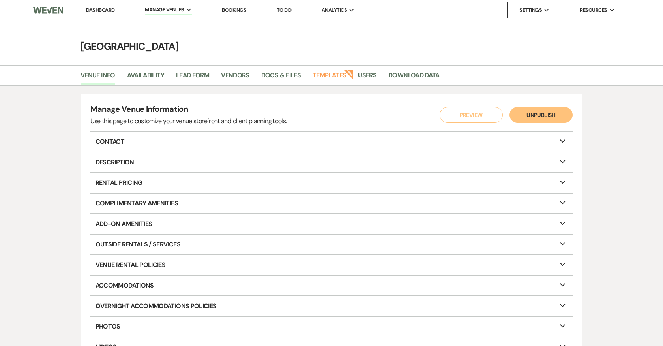
click at [284, 7] on link "To Do" at bounding box center [283, 10] width 15 height 7
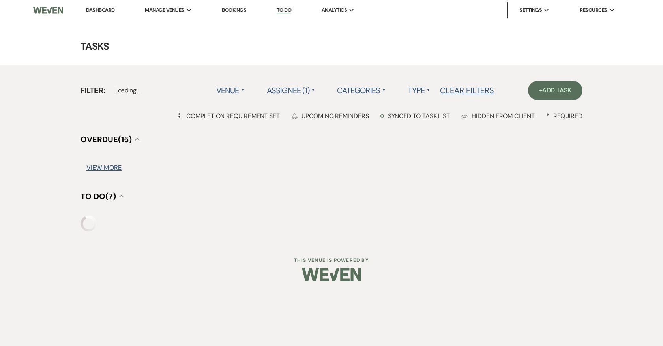
click at [106, 9] on link "Dashboard" at bounding box center [100, 10] width 28 height 7
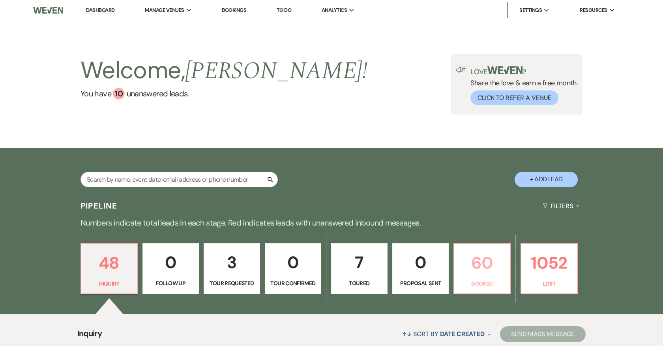
click at [480, 259] on p "60" at bounding box center [482, 262] width 46 height 26
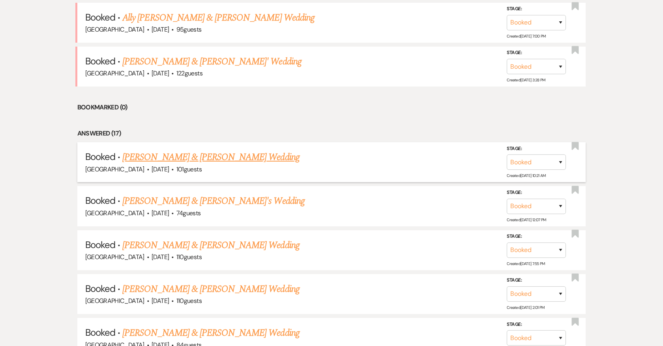
scroll to position [490, 0]
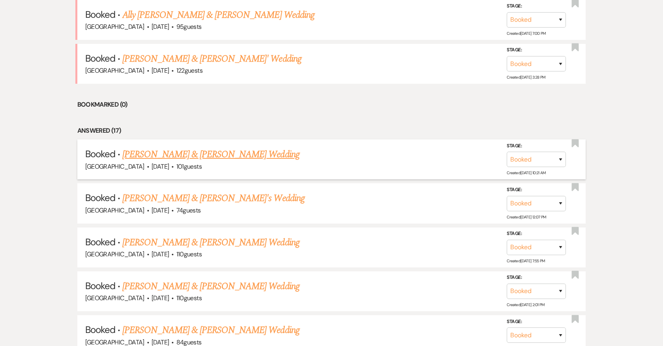
click at [247, 148] on link "Jordan Wills & Sam Nidenberg's Wedding" at bounding box center [210, 154] width 177 height 14
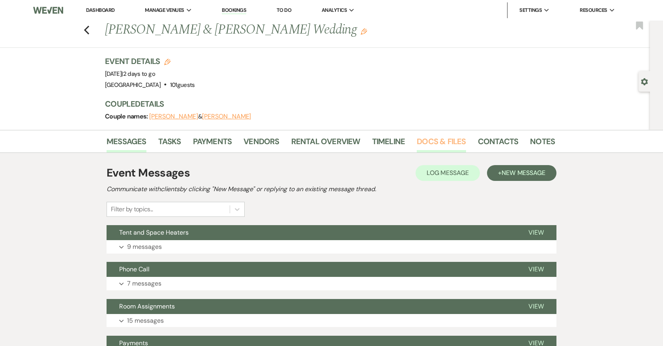
click at [443, 140] on link "Docs & Files" at bounding box center [441, 143] width 49 height 17
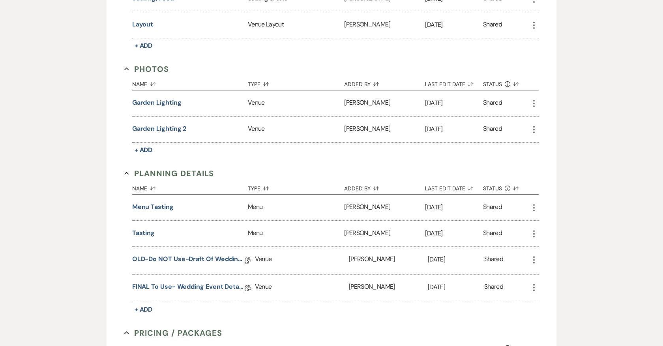
scroll to position [647, 0]
click at [203, 280] on link "FINAL to use- Wedding Event Details" at bounding box center [188, 286] width 112 height 12
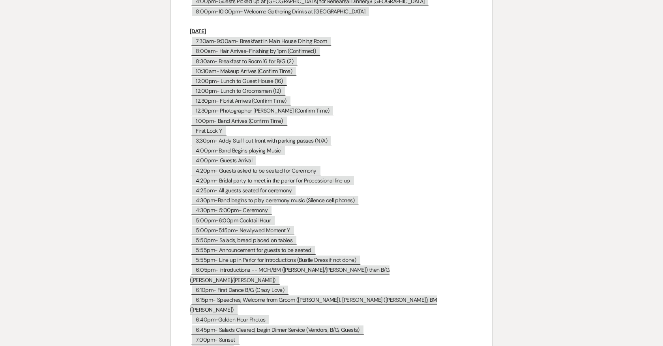
scroll to position [3415, 0]
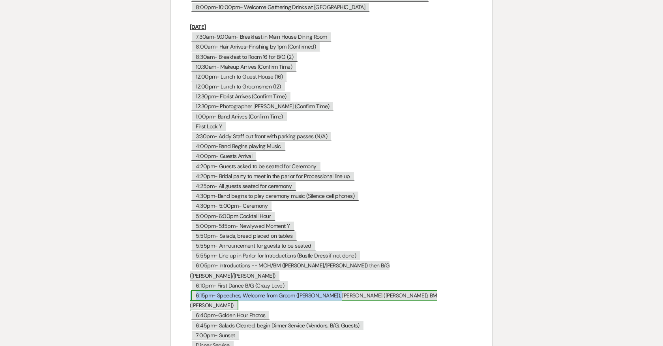
click at [310, 290] on span "6:15pm- Speeches, Welcome from Groom (Sam), MOH (Jenna), BM (Jake)" at bounding box center [313, 300] width 247 height 20
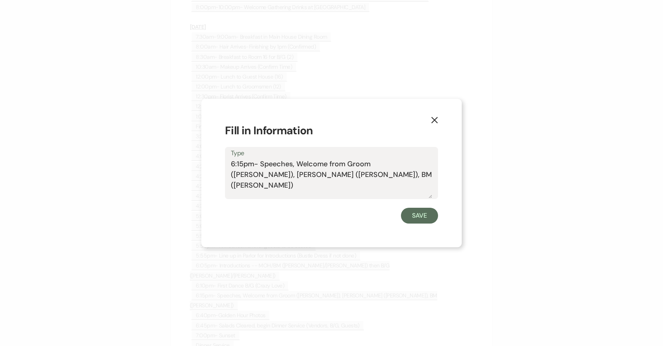
click at [394, 164] on textarea "6:15pm- Speeches, Welcome from Groom (Sam), MOH (Jenna), BM (Jake)" at bounding box center [331, 178] width 201 height 39
click at [418, 215] on button "Save" at bounding box center [419, 215] width 37 height 16
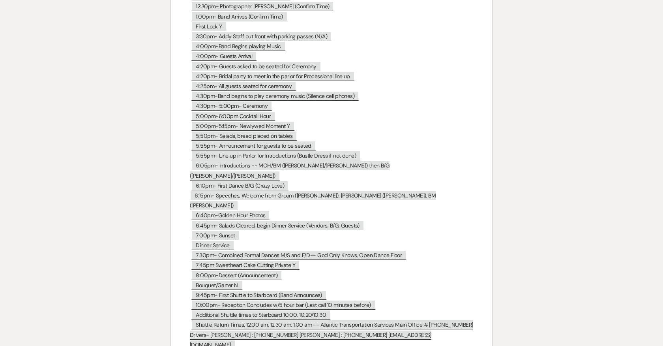
scroll to position [3516, 0]
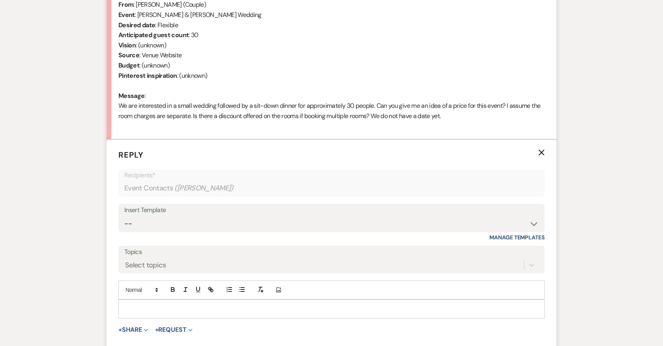
scroll to position [340, 0]
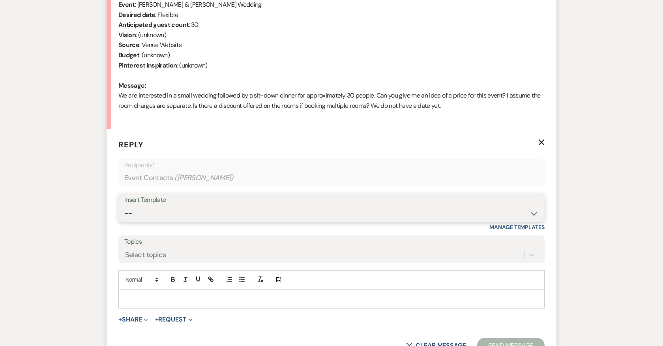
click at [201, 216] on select "-- 2024-25 Follow Up Buy Out Details Menu Tasting Invite Booking Email 2025-Wed…" at bounding box center [331, 212] width 414 height 15
select select "5321"
click at [124, 205] on select "-- 2024-25 Follow Up Buy Out Details Menu Tasting Invite Booking Email 2025-Wed…" at bounding box center [331, 212] width 414 height 15
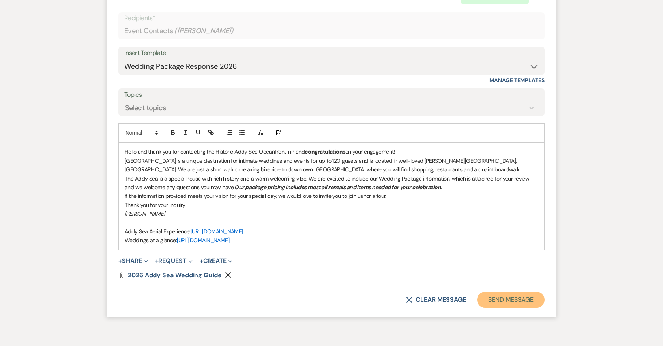
click at [491, 301] on button "Send Message" at bounding box center [510, 299] width 67 height 16
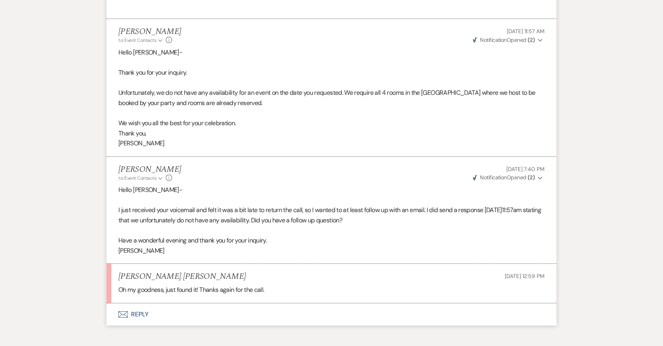
scroll to position [439, 0]
click at [141, 308] on button "Envelope Reply" at bounding box center [331, 315] width 450 height 22
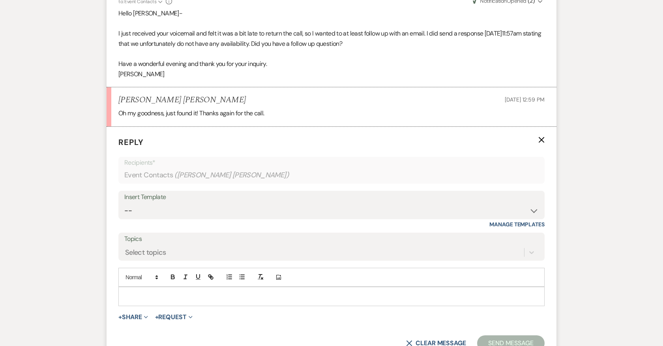
scroll to position [682, 0]
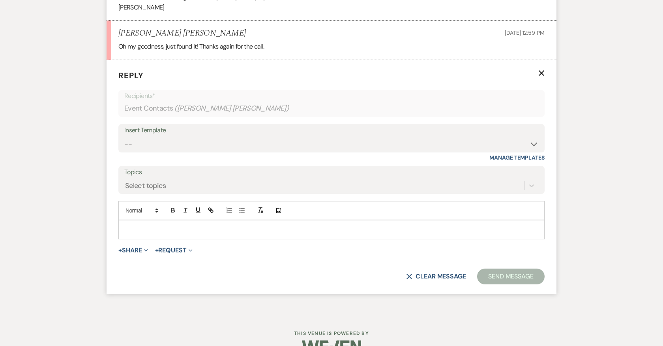
click at [165, 231] on p at bounding box center [331, 229] width 413 height 9
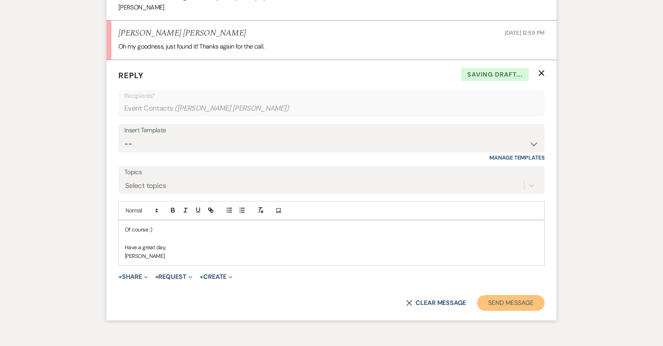
click at [488, 302] on button "Send Message" at bounding box center [510, 303] width 67 height 16
